Goal: Task Accomplishment & Management: Manage account settings

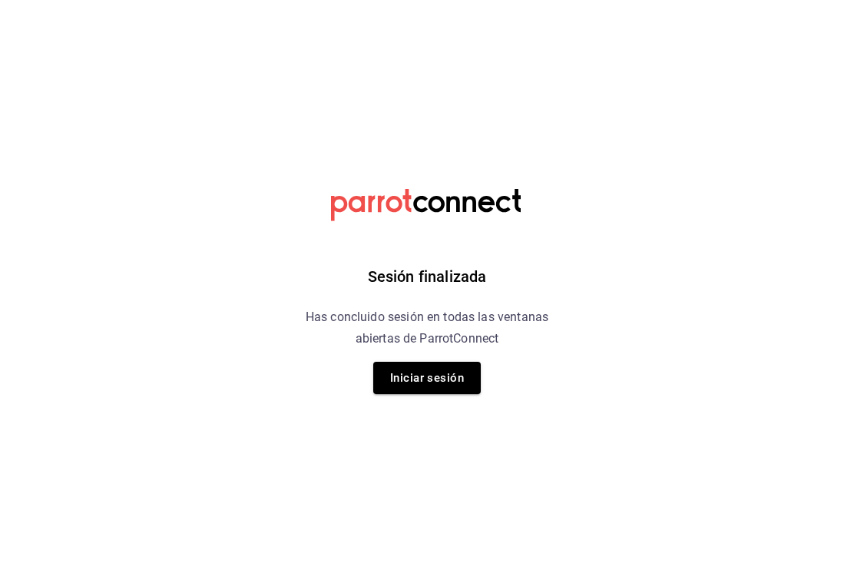
click at [443, 370] on button "Iniciar sesión" at bounding box center [427, 378] width 108 height 32
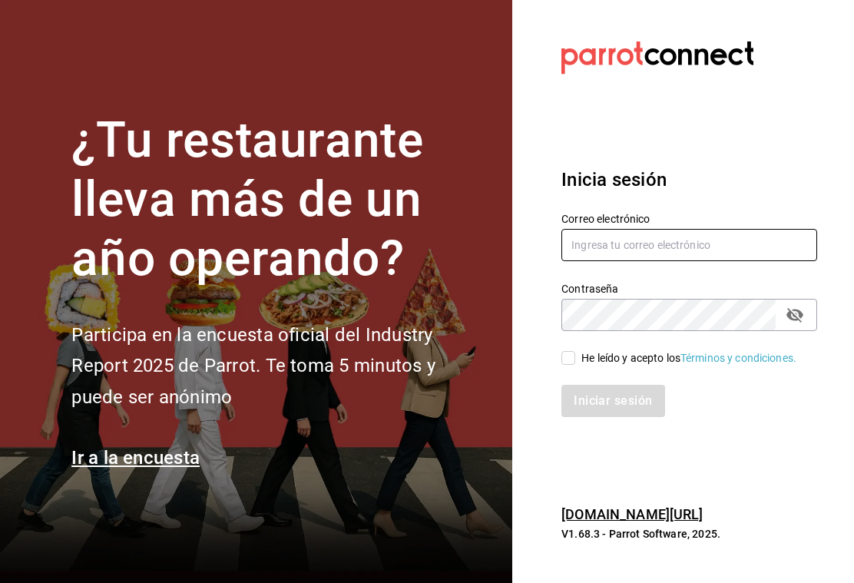
click at [678, 251] on input "text" at bounding box center [690, 245] width 256 height 32
click at [642, 258] on input "text" at bounding box center [690, 245] width 256 height 32
type input "G"
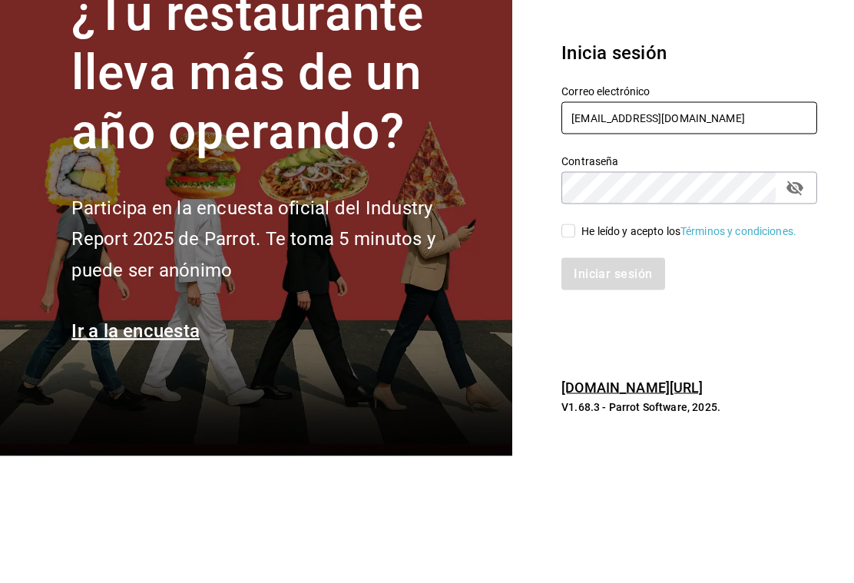
type input "gcorderob@gmail.com"
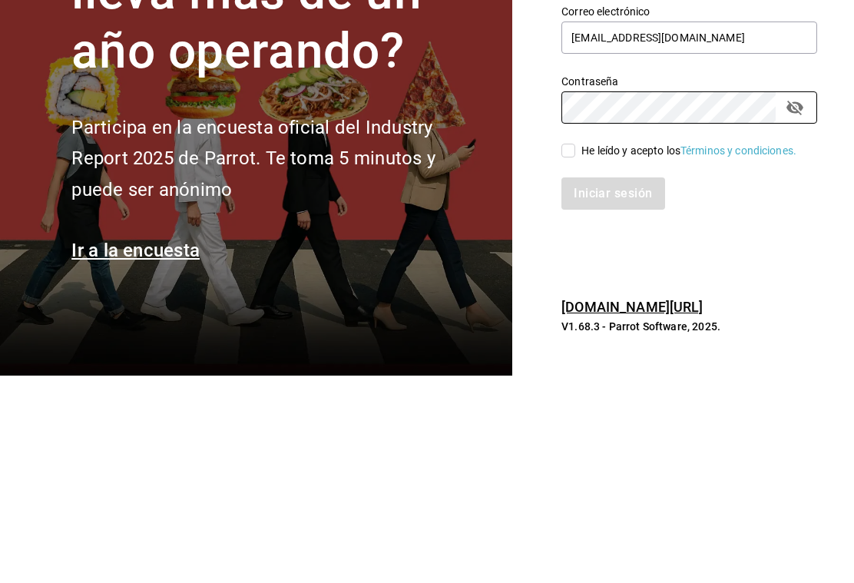
click at [565, 351] on input "He leído y acepto los Términos y condiciones." at bounding box center [569, 358] width 14 height 14
checkbox input "true"
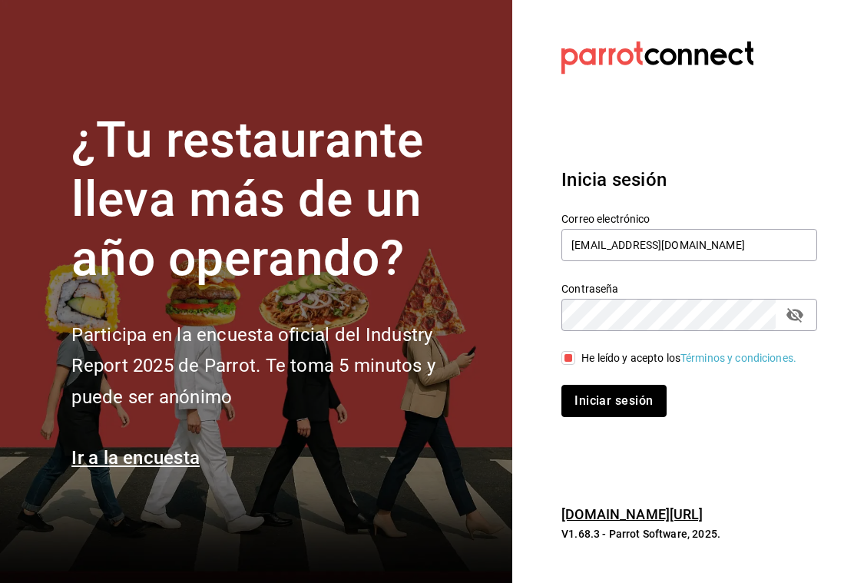
click at [628, 387] on button "Iniciar sesión" at bounding box center [614, 401] width 104 height 32
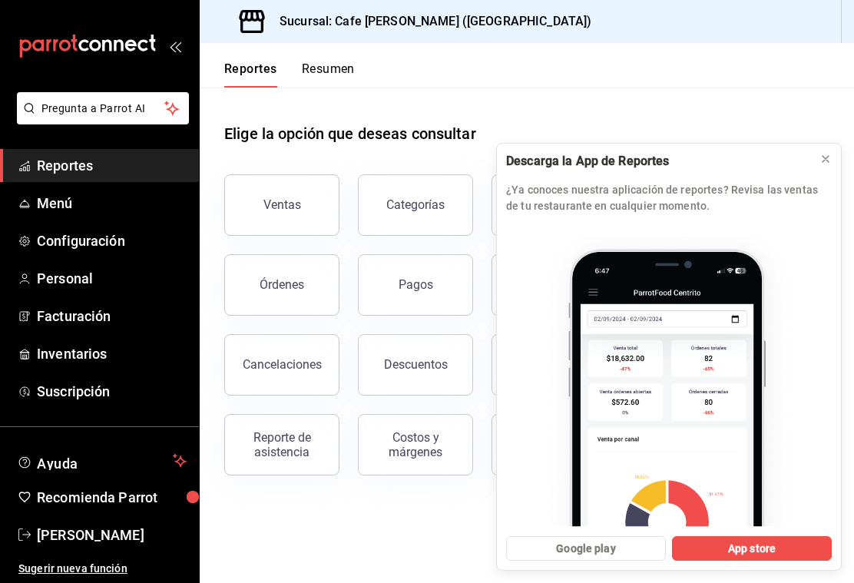
click at [98, 240] on span "Configuración" at bounding box center [112, 240] width 150 height 21
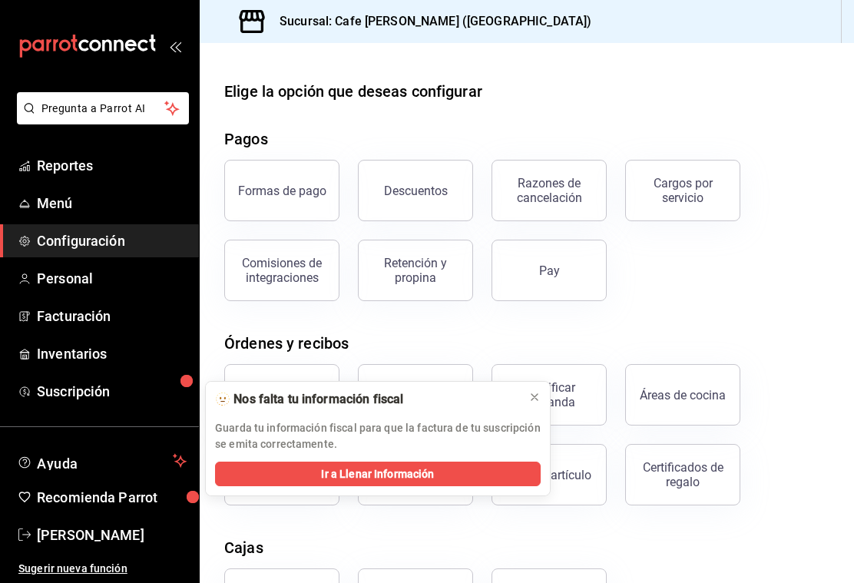
click at [685, 406] on button "Áreas de cocina" at bounding box center [682, 394] width 115 height 61
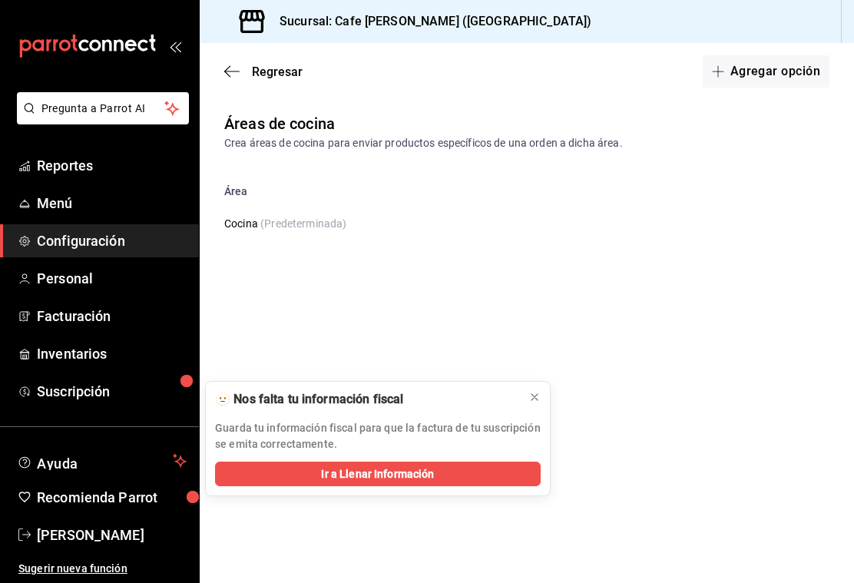
click at [235, 74] on icon "button" at bounding box center [231, 72] width 15 height 14
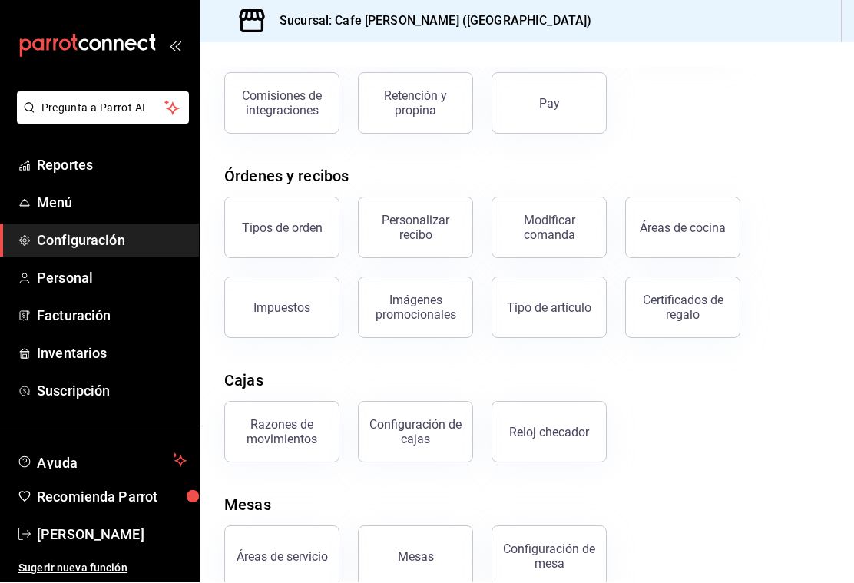
click at [414, 556] on div "Mesas" at bounding box center [416, 557] width 36 height 15
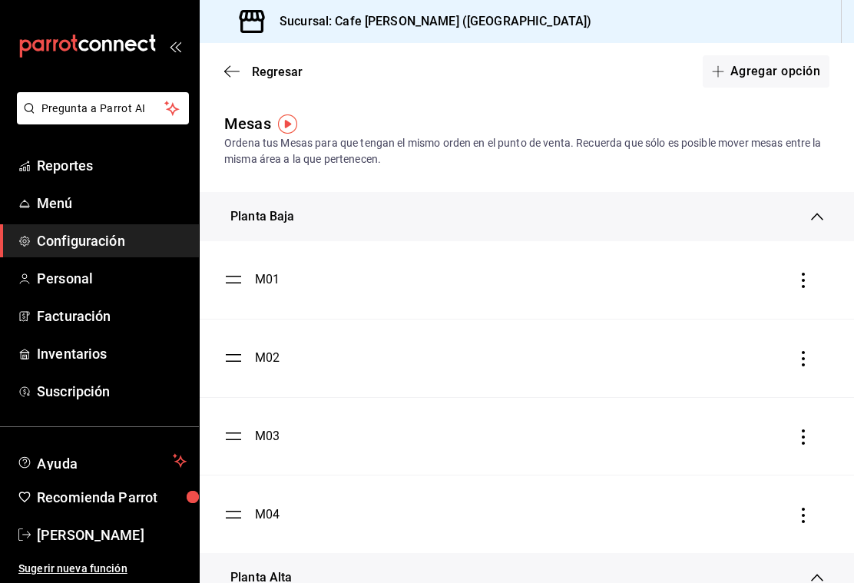
click at [239, 65] on icon "button" at bounding box center [231, 72] width 15 height 14
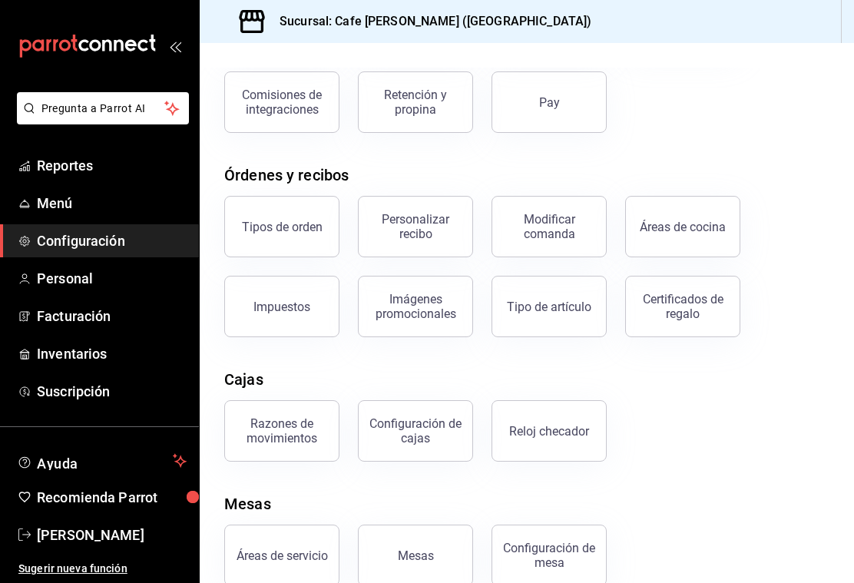
scroll to position [167, 0]
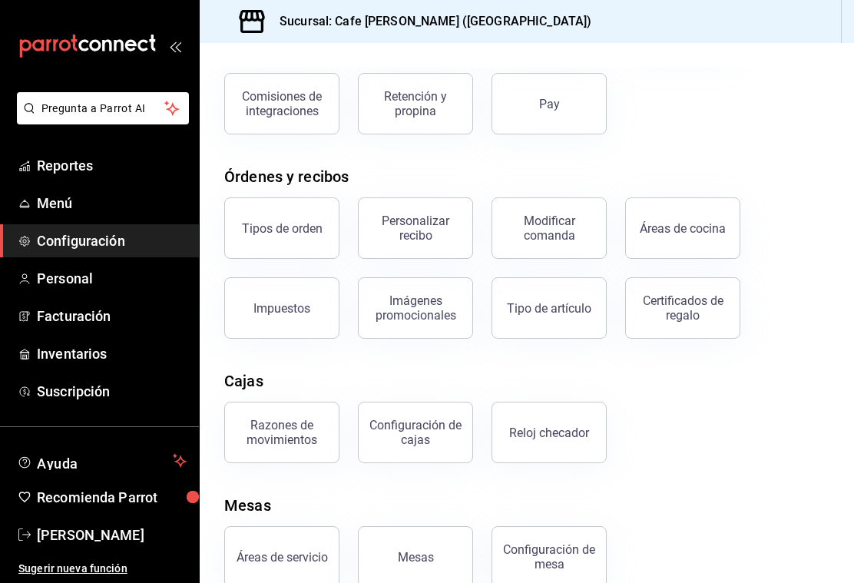
click at [288, 437] on div "Razones de movimientos" at bounding box center [281, 432] width 95 height 29
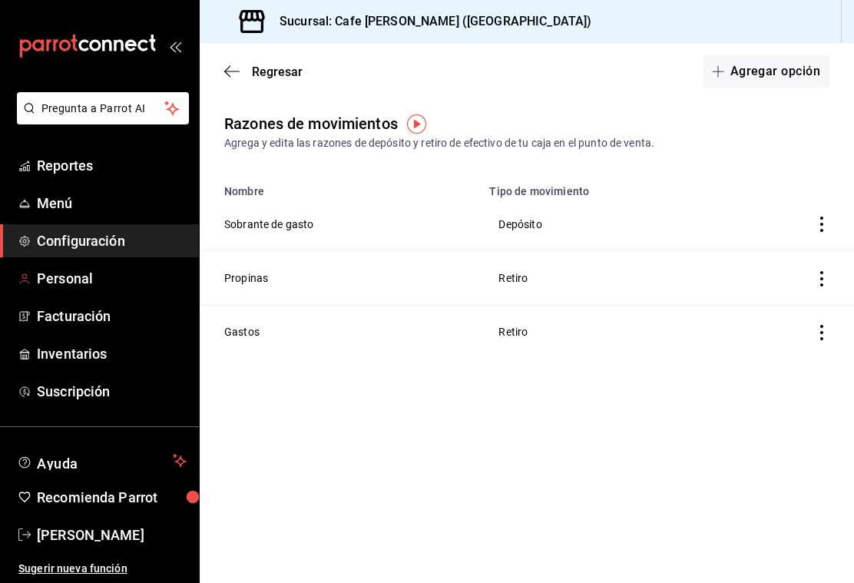
click at [70, 277] on span "Personal" at bounding box center [112, 278] width 150 height 21
